Goal: Navigation & Orientation: Find specific page/section

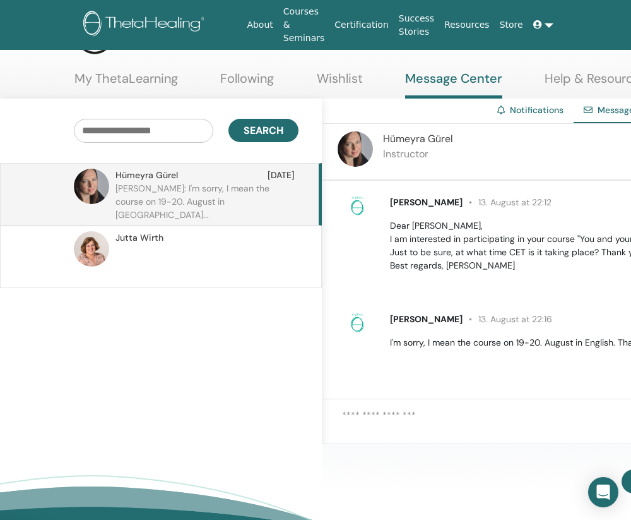
scroll to position [49, 23]
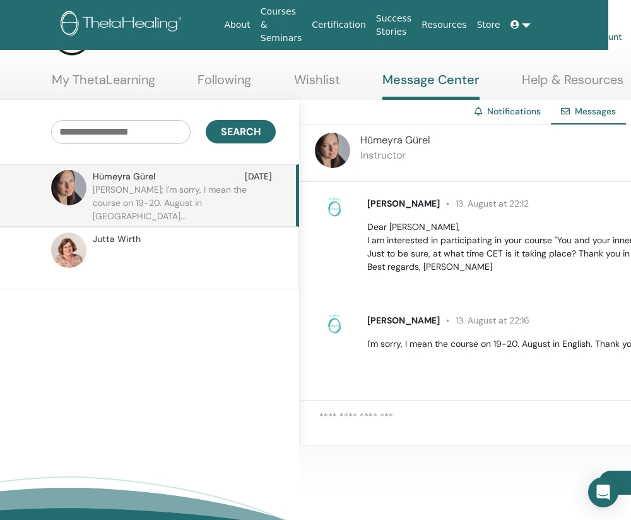
click at [69, 253] on img at bounding box center [68, 249] width 35 height 35
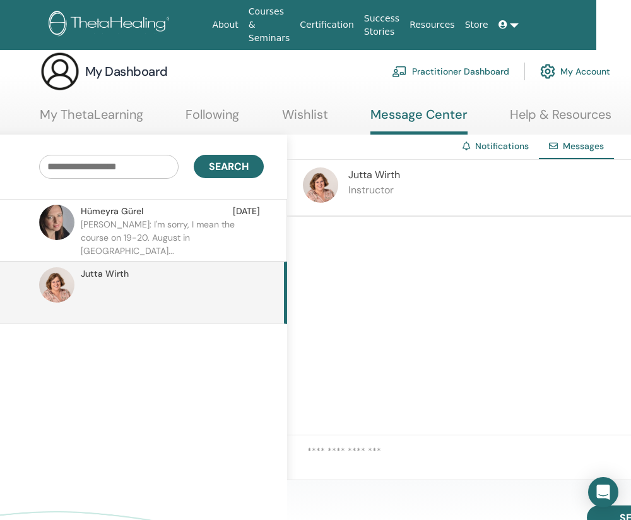
scroll to position [0, 35]
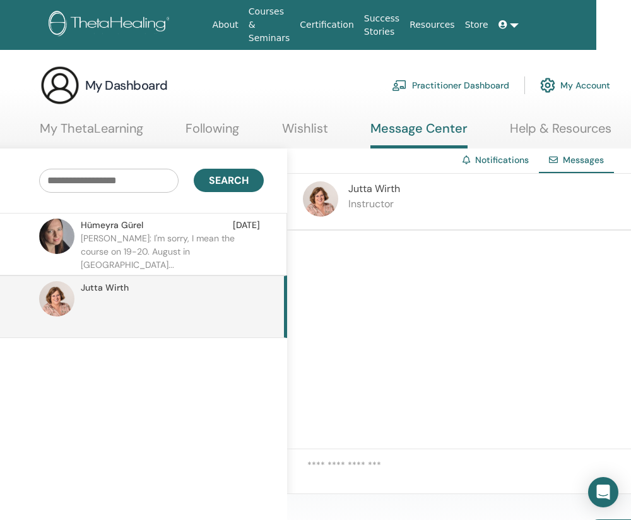
click at [68, 92] on img at bounding box center [60, 85] width 40 height 40
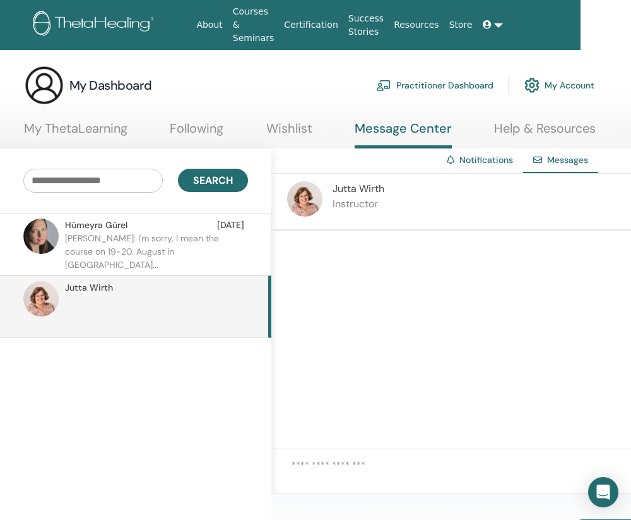
scroll to position [0, 39]
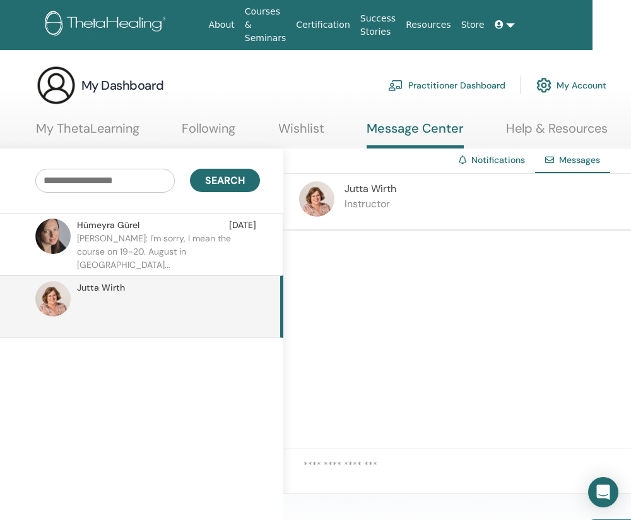
click at [498, 27] on link at bounding box center [505, 24] width 30 height 23
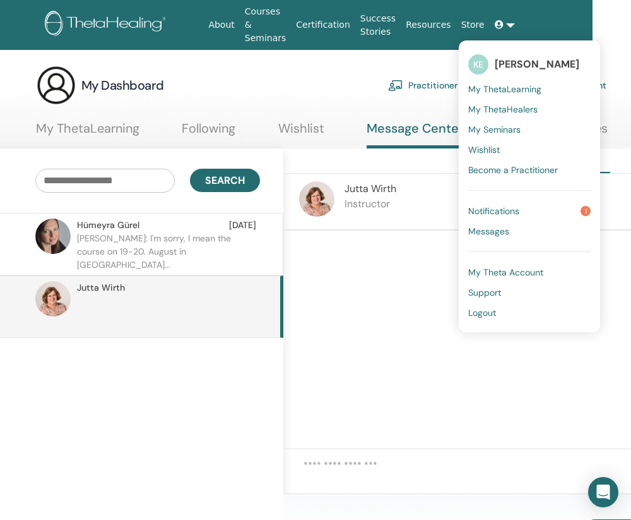
click at [487, 210] on span "Notifications" at bounding box center [494, 210] width 51 height 11
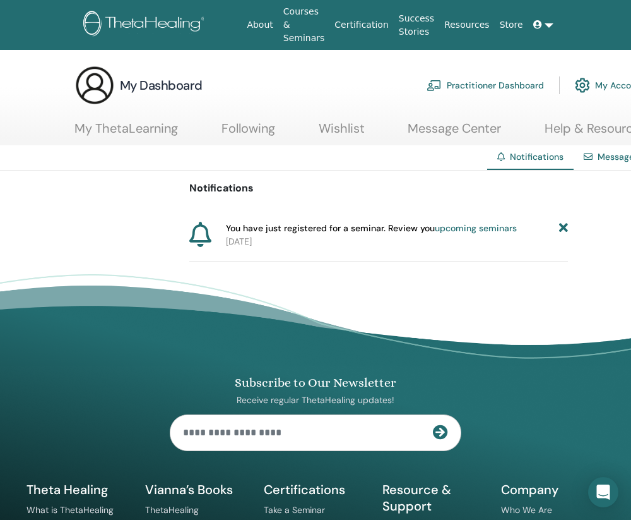
click at [477, 229] on link "upcoming seminars" at bounding box center [476, 227] width 82 height 11
